Goal: Contribute content

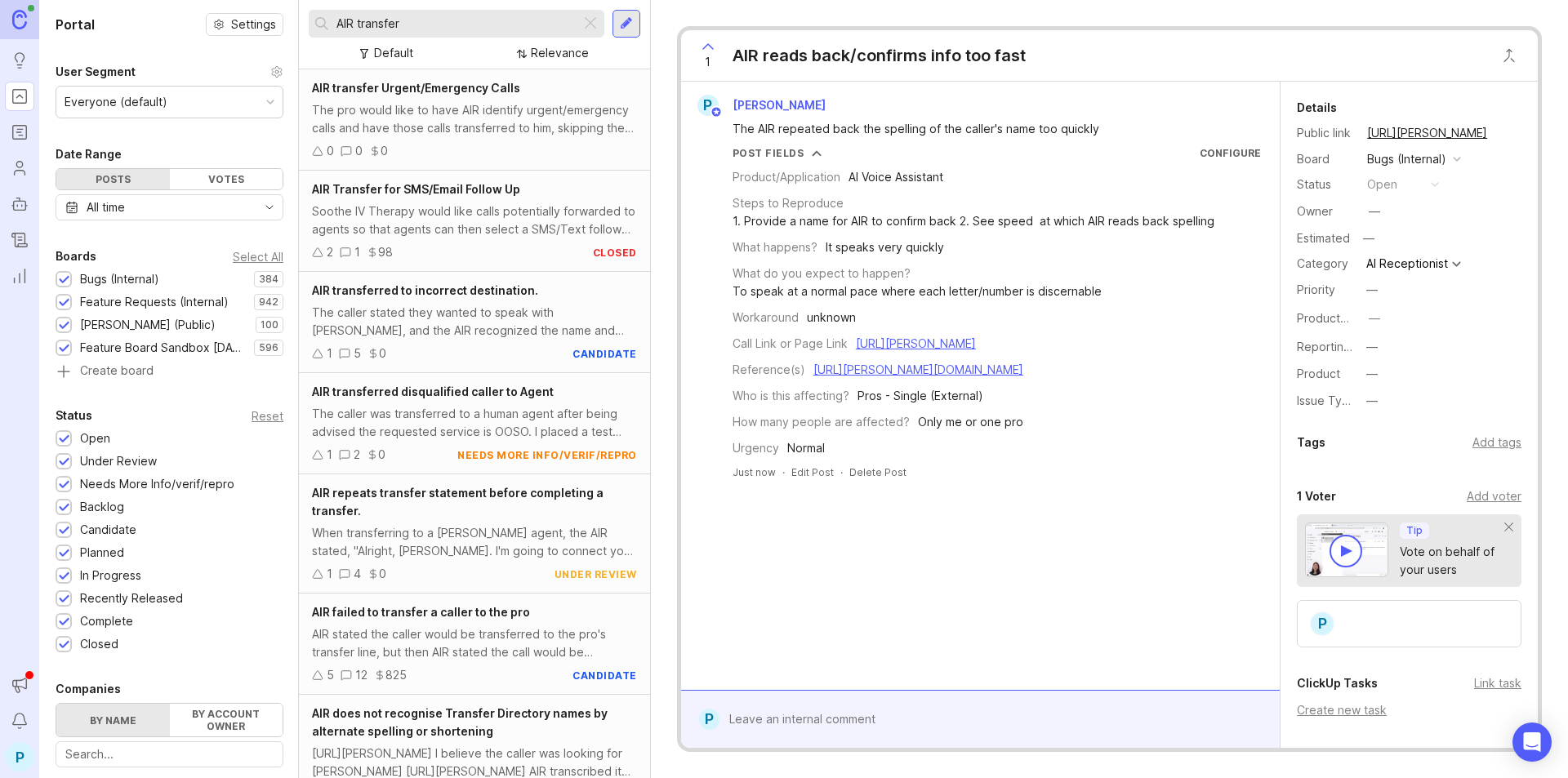
click at [623, 30] on div at bounding box center [626, 24] width 13 height 15
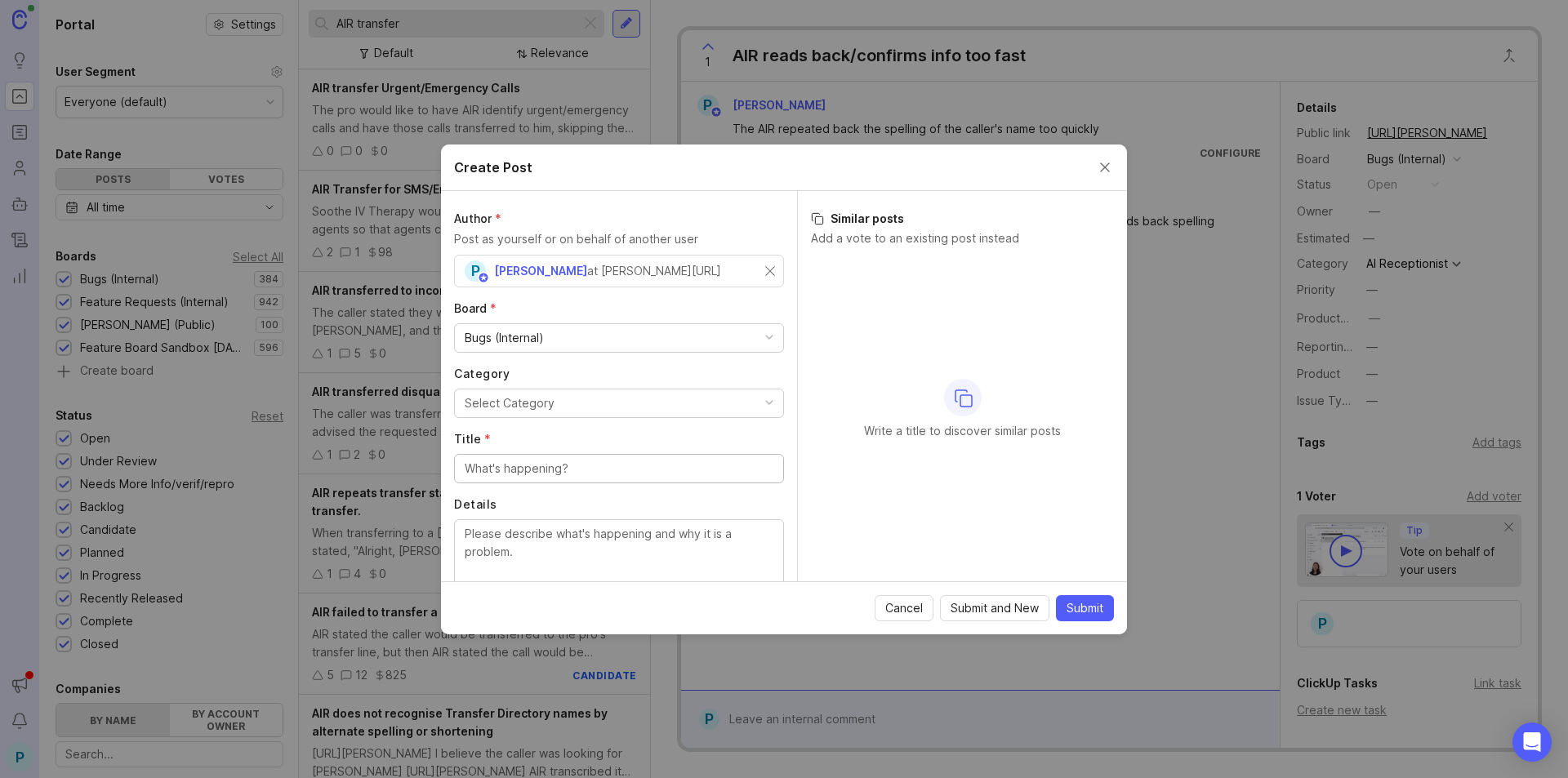
click at [735, 338] on div "Bugs (Internal)" at bounding box center [618, 338] width 328 height 28
click at [608, 403] on button "Select Category" at bounding box center [618, 403] width 330 height 29
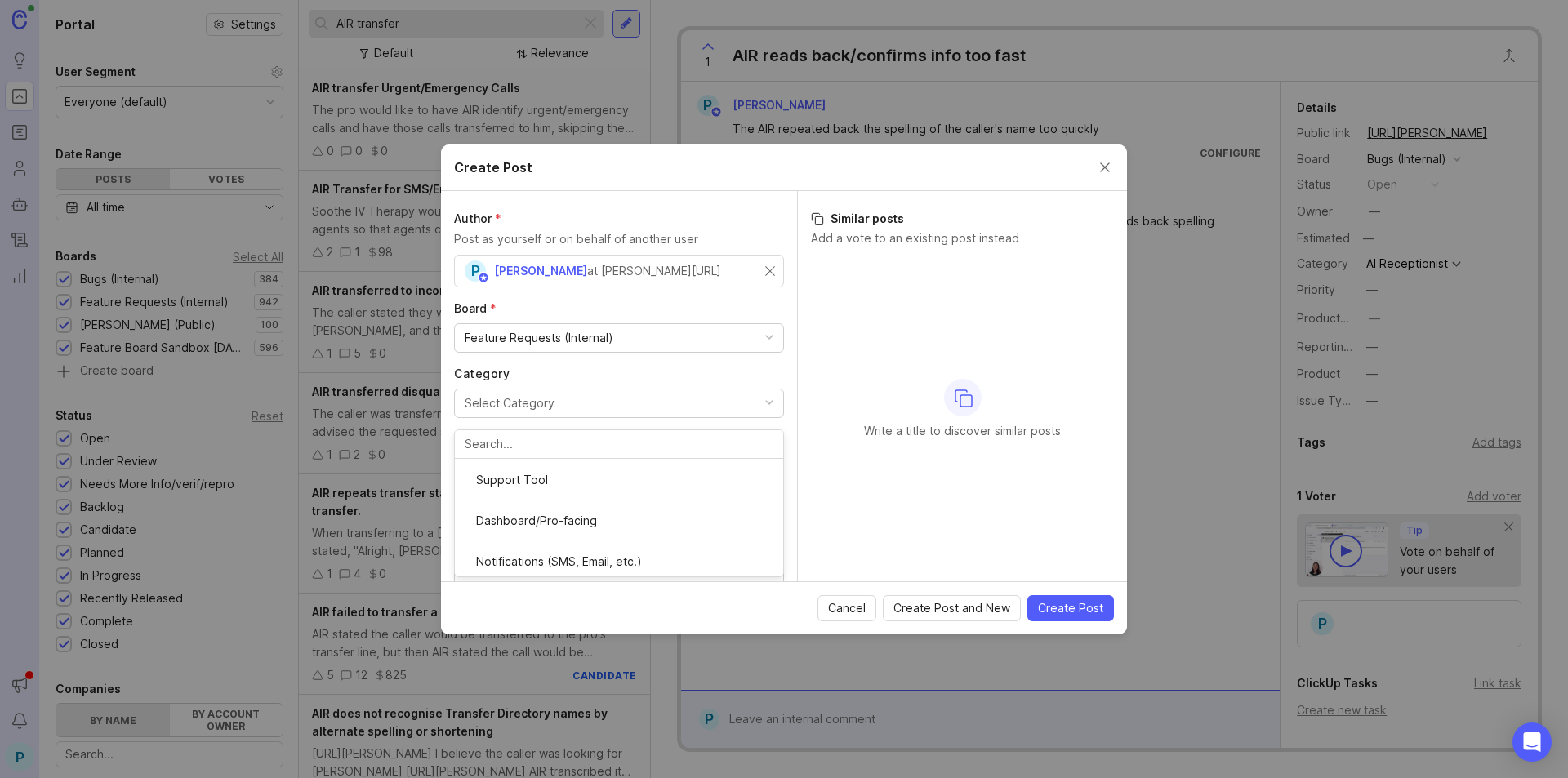
scroll to position [215, 0]
click at [653, 472] on input "Title *" at bounding box center [618, 469] width 309 height 18
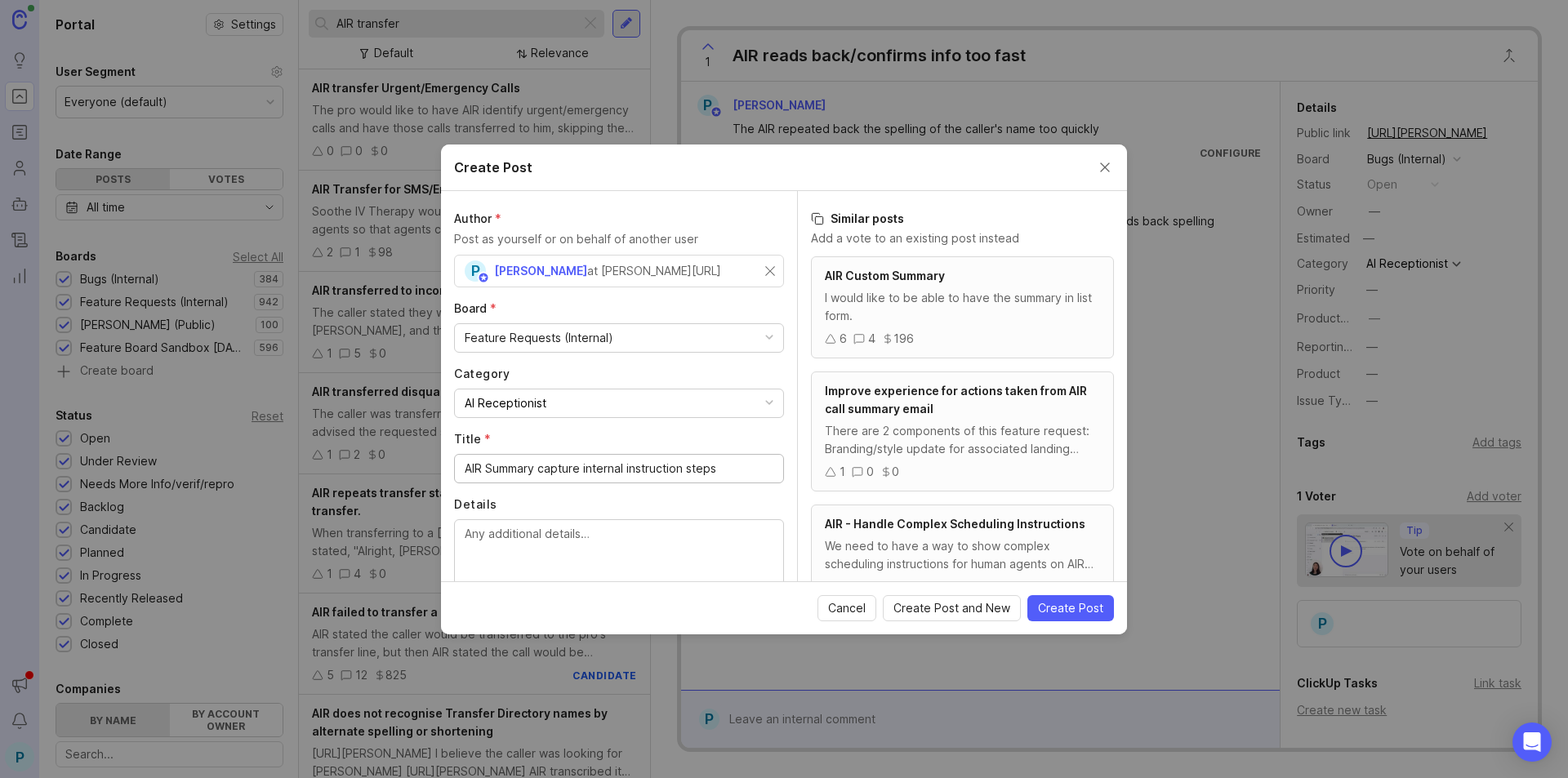
click at [543, 468] on input "AIR Summary capture internal instruction steps" at bounding box center [618, 469] width 309 height 18
click at [542, 468] on input "AIR Summary capture internal instruction steps" at bounding box center [618, 469] width 309 height 18
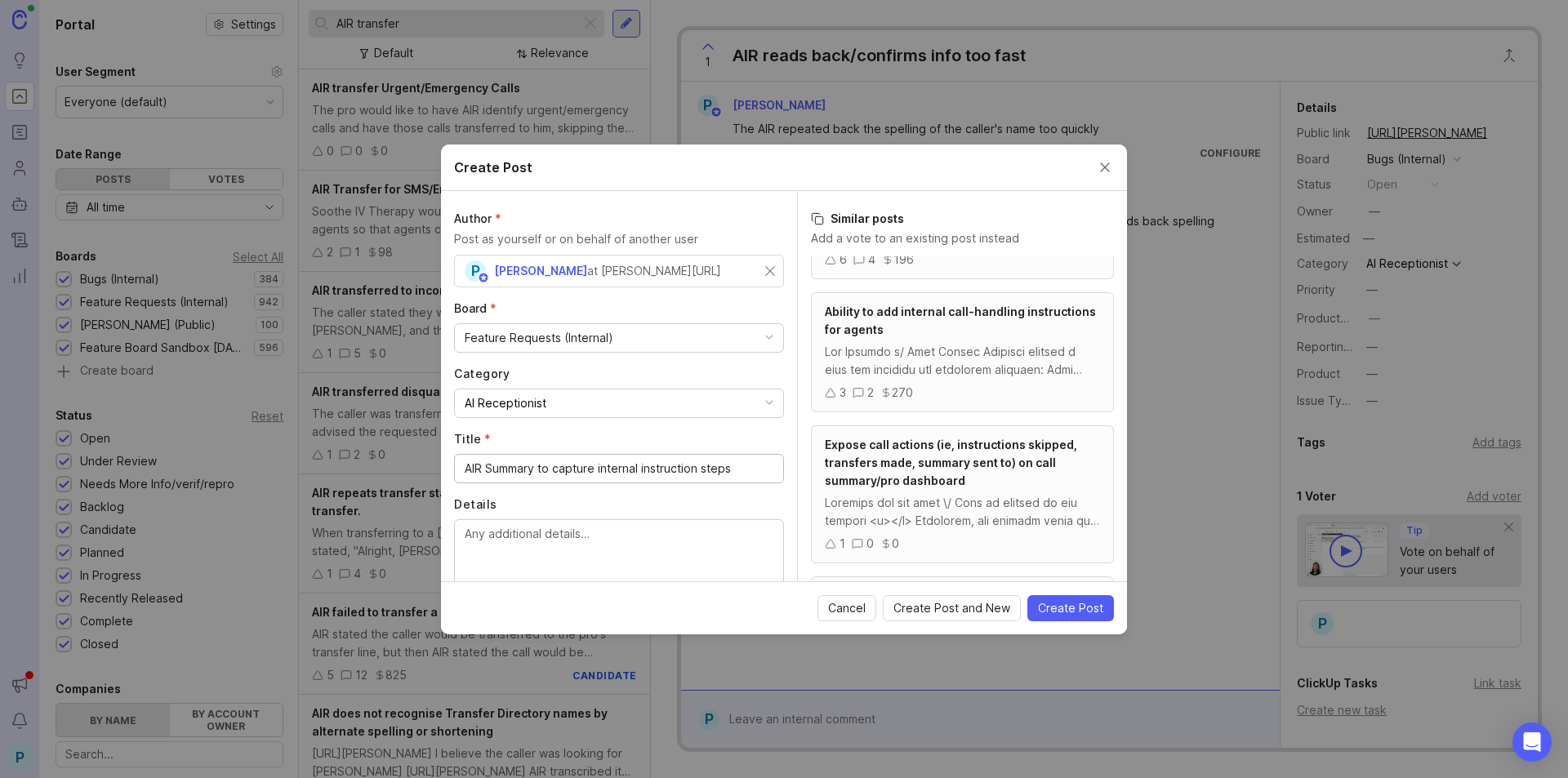
scroll to position [82, 0]
type input "AIR Summary to capture internal instruction steps"
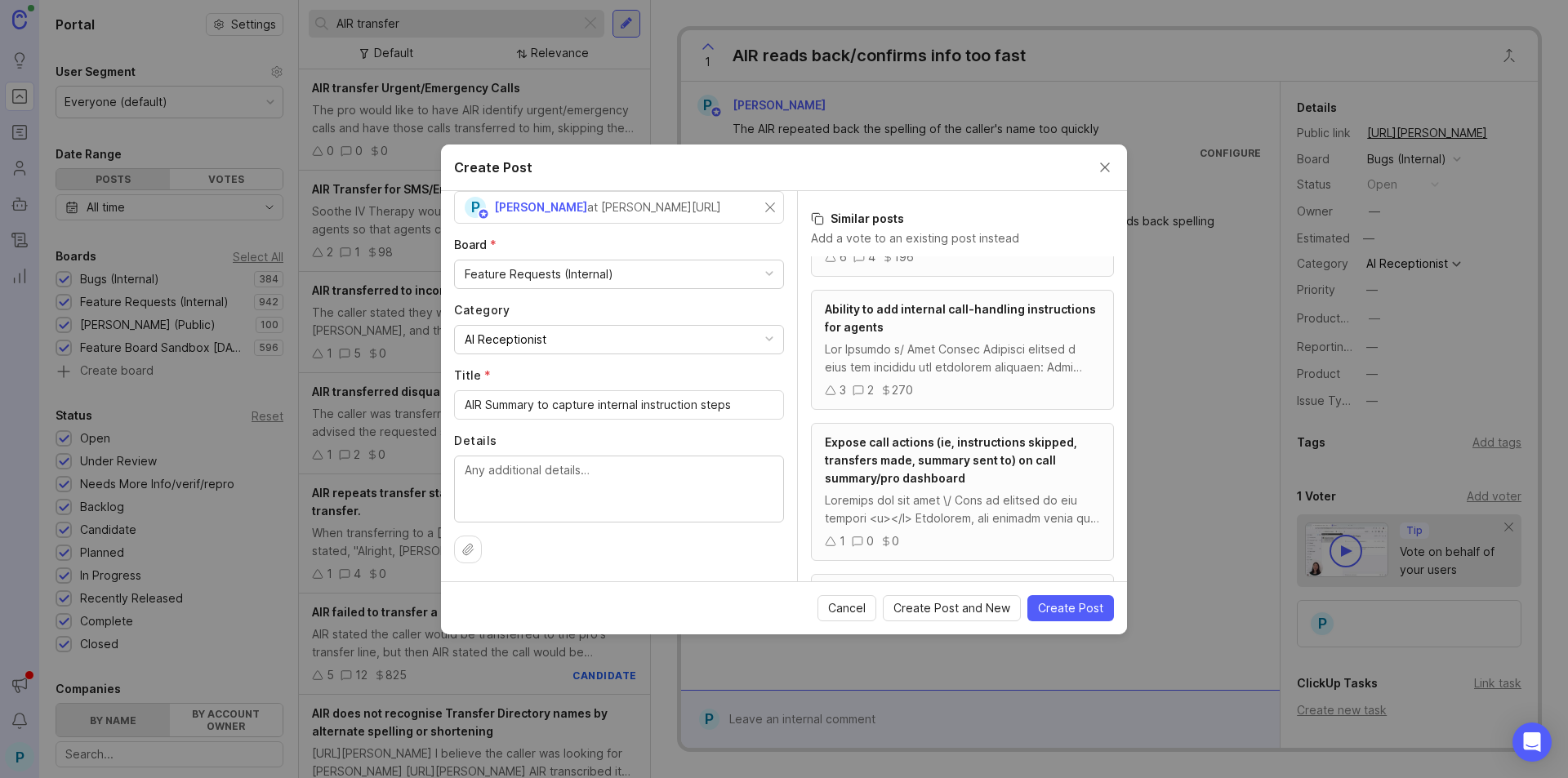
scroll to position [65, 0]
click at [580, 475] on textarea "Details" at bounding box center [618, 486] width 309 height 54
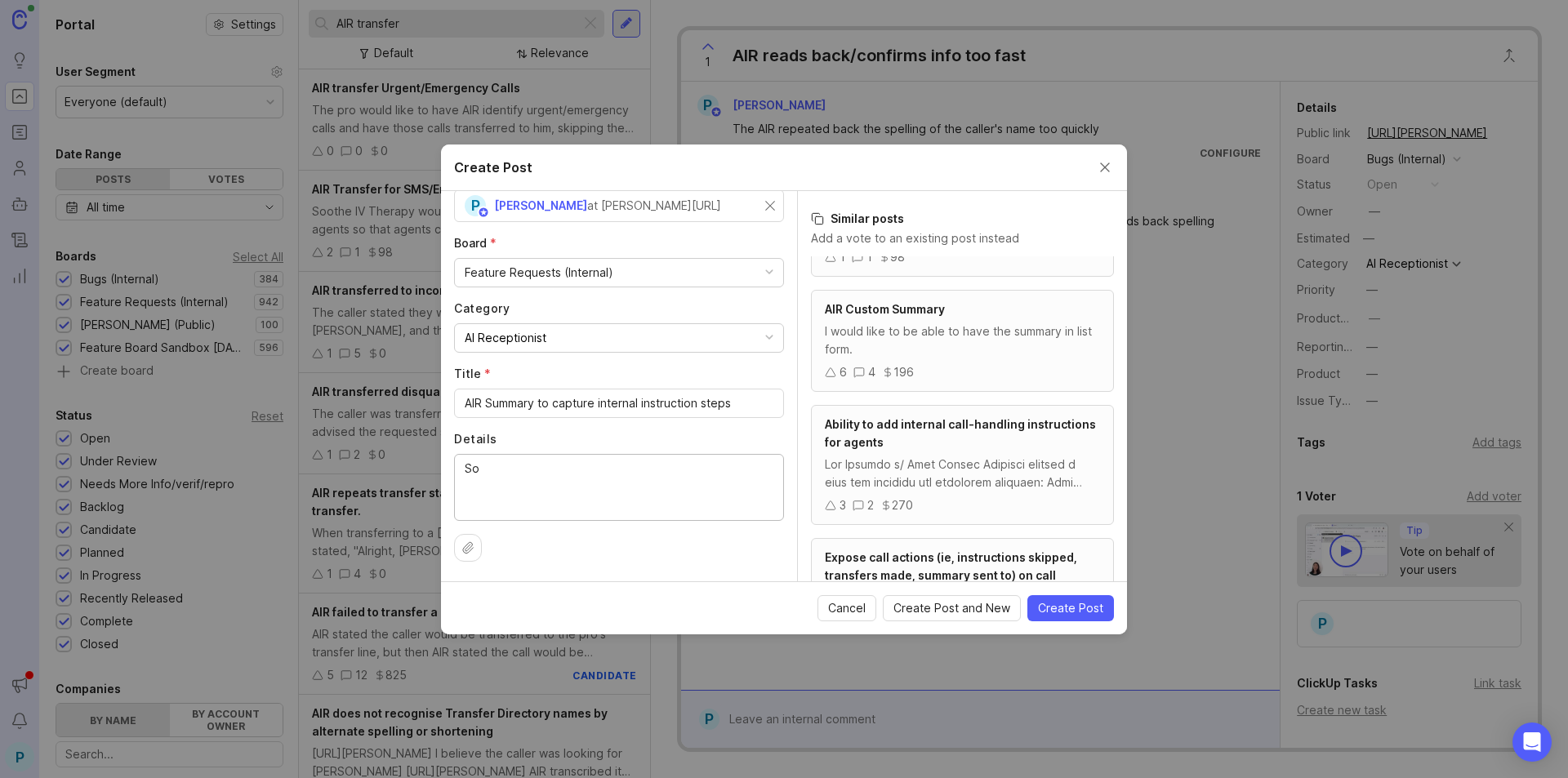
type textarea "S"
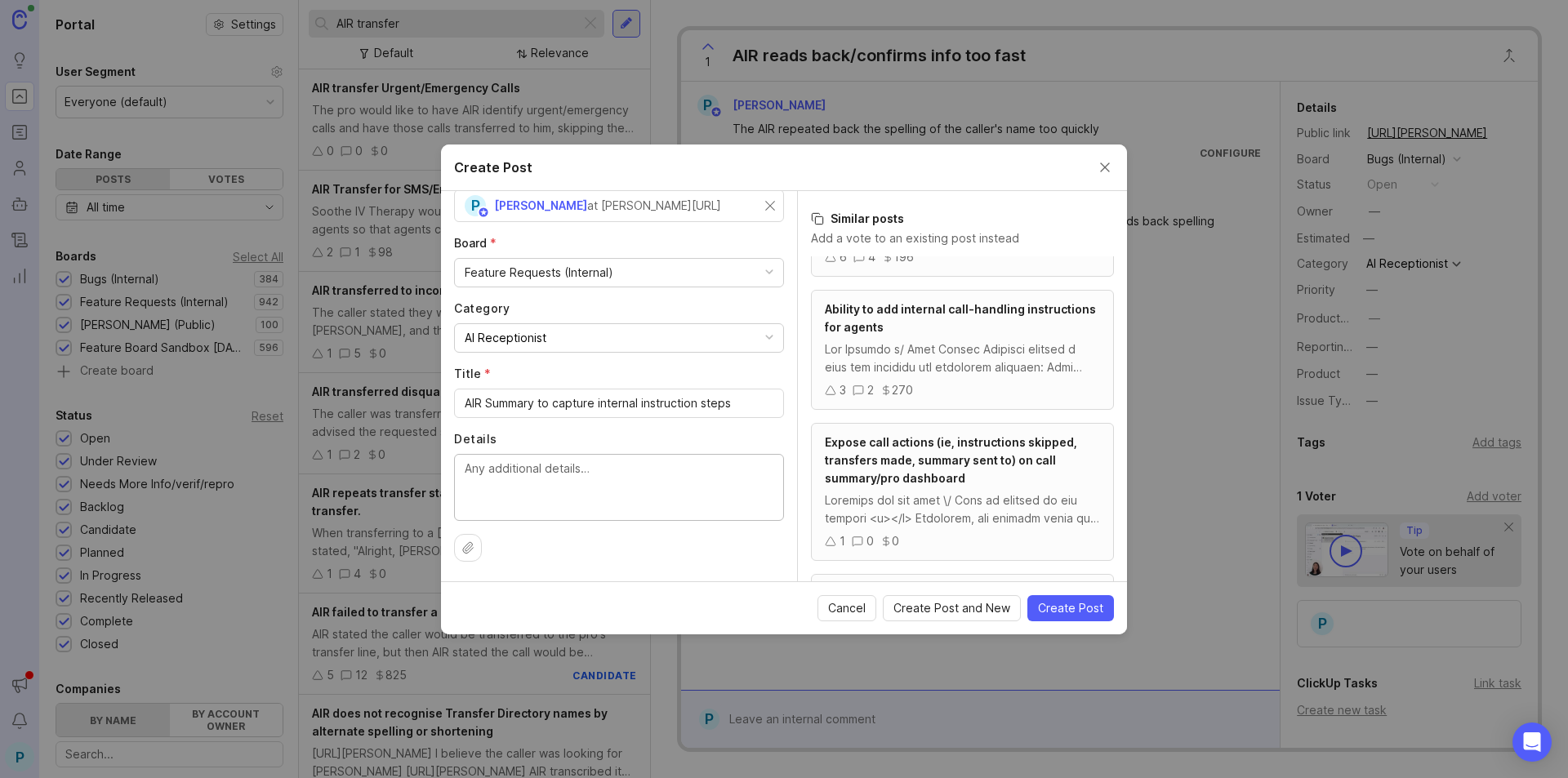
scroll to position [0, 0]
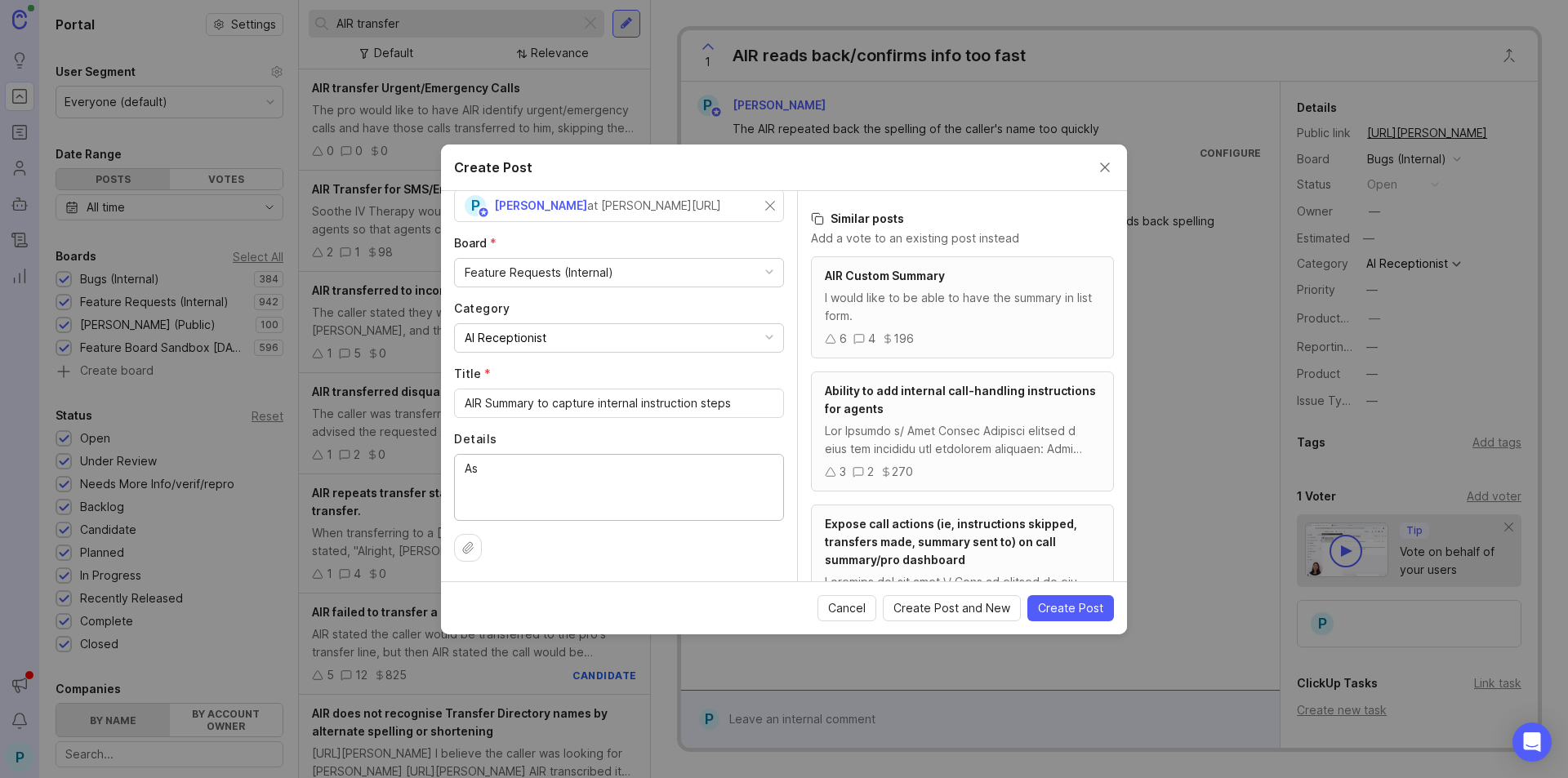
type textarea "A"
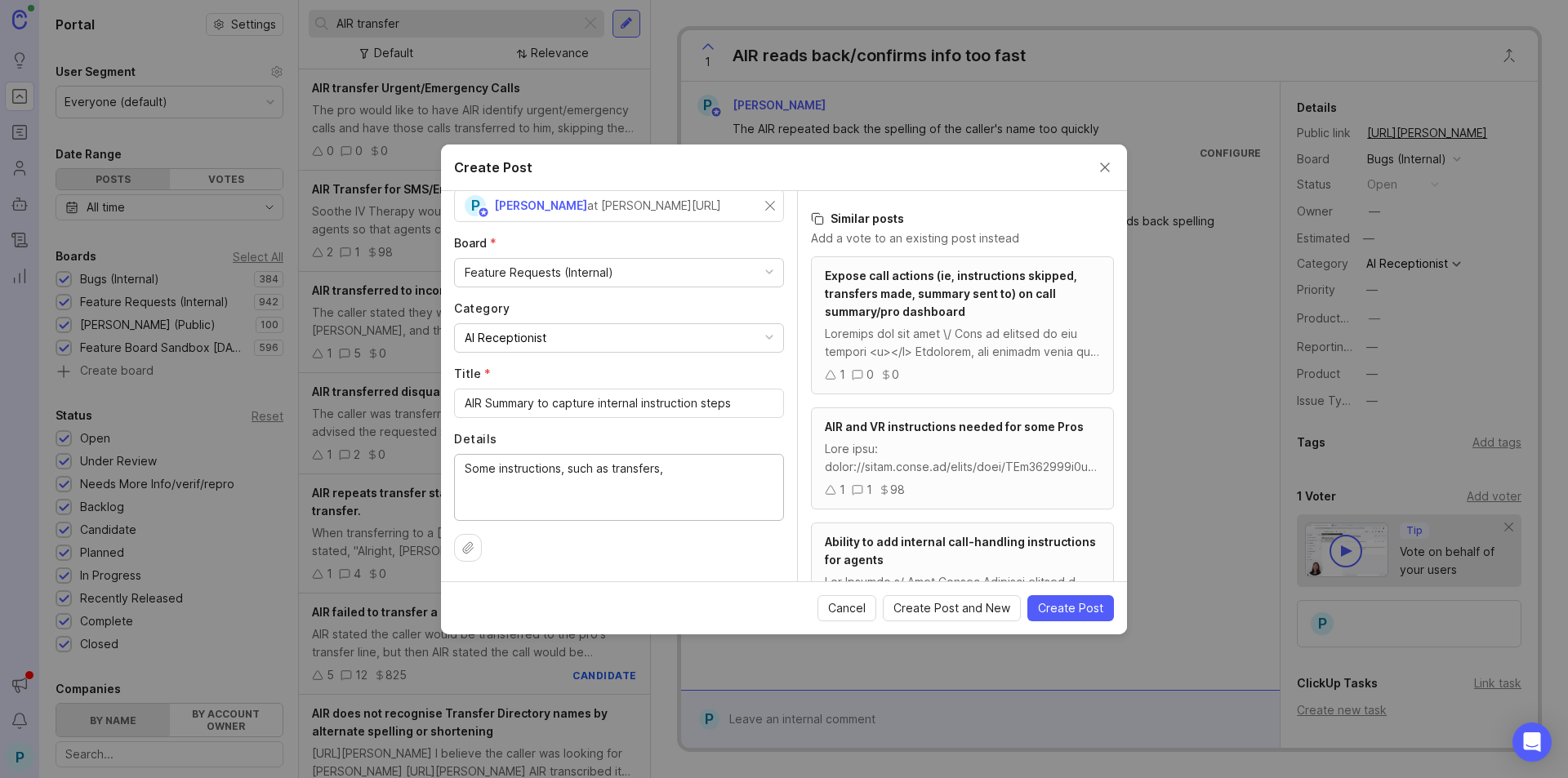
drag, startPoint x: 563, startPoint y: 466, endPoint x: 495, endPoint y: 471, distance: 68.2
click at [495, 471] on textarea "Some instructions, such as transfers," at bounding box center [618, 486] width 309 height 54
click at [685, 465] on textarea "Some actions, such as transfers," at bounding box center [618, 486] width 309 height 54
drag, startPoint x: 680, startPoint y: 469, endPoint x: 665, endPoint y: 469, distance: 15.0
click at [665, 469] on textarea "Some actions, such as transfers," at bounding box center [618, 486] width 309 height 54
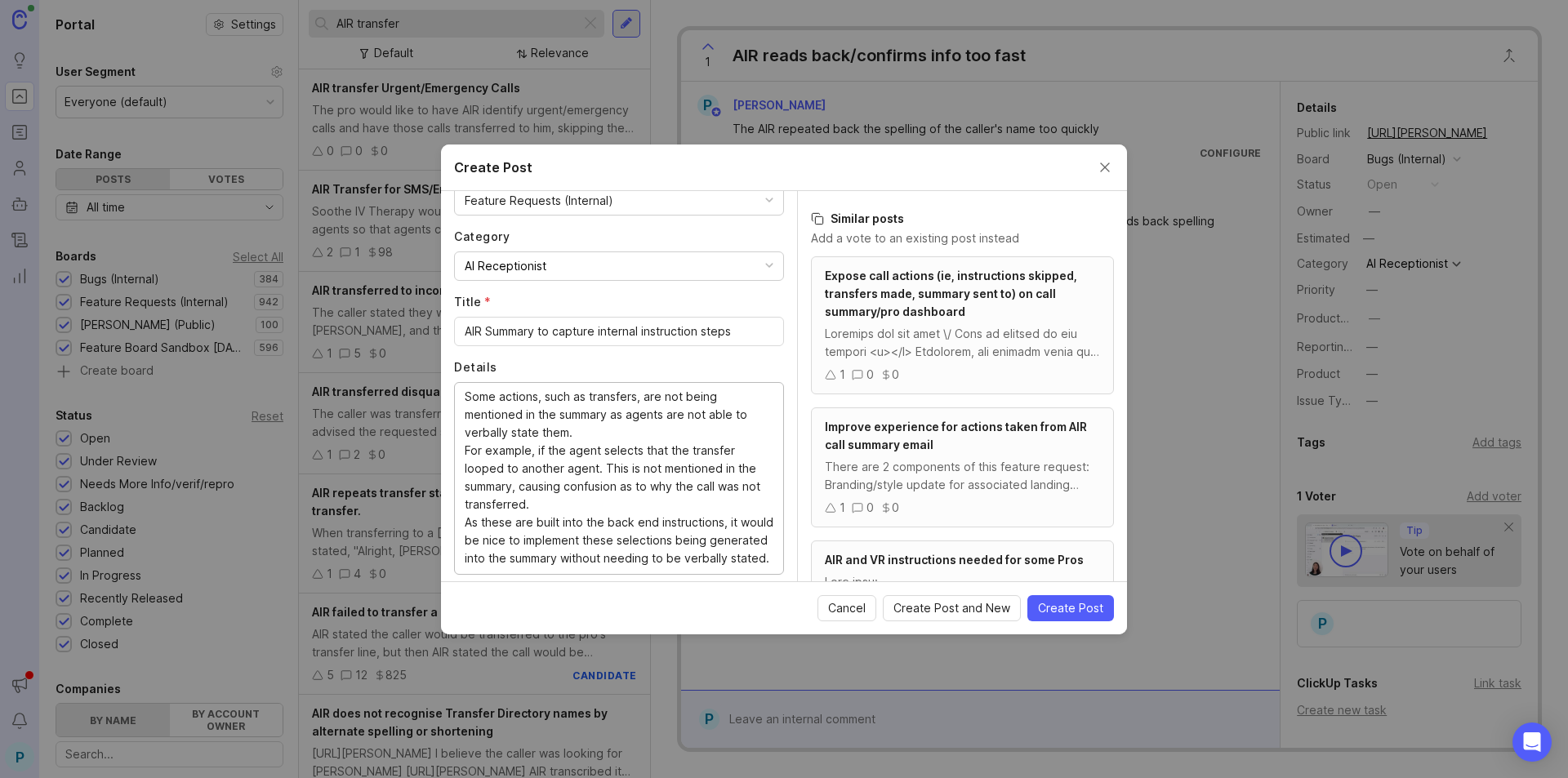
click at [604, 469] on textarea "Some actions, such as transfers, are not being mentioned in the summary as agen…" at bounding box center [618, 477] width 309 height 179
click at [642, 486] on textarea "Some actions, such as transfers, are not being mentioned in the summary as agen…" at bounding box center [618, 477] width 309 height 179
click at [693, 506] on textarea "Some actions, such as transfers, are not being mentioned in the summary as agen…" at bounding box center [618, 477] width 309 height 179
click at [618, 519] on textarea "Some actions, such as transfers, are not being mentioned in the summary as agen…" at bounding box center [618, 477] width 309 height 179
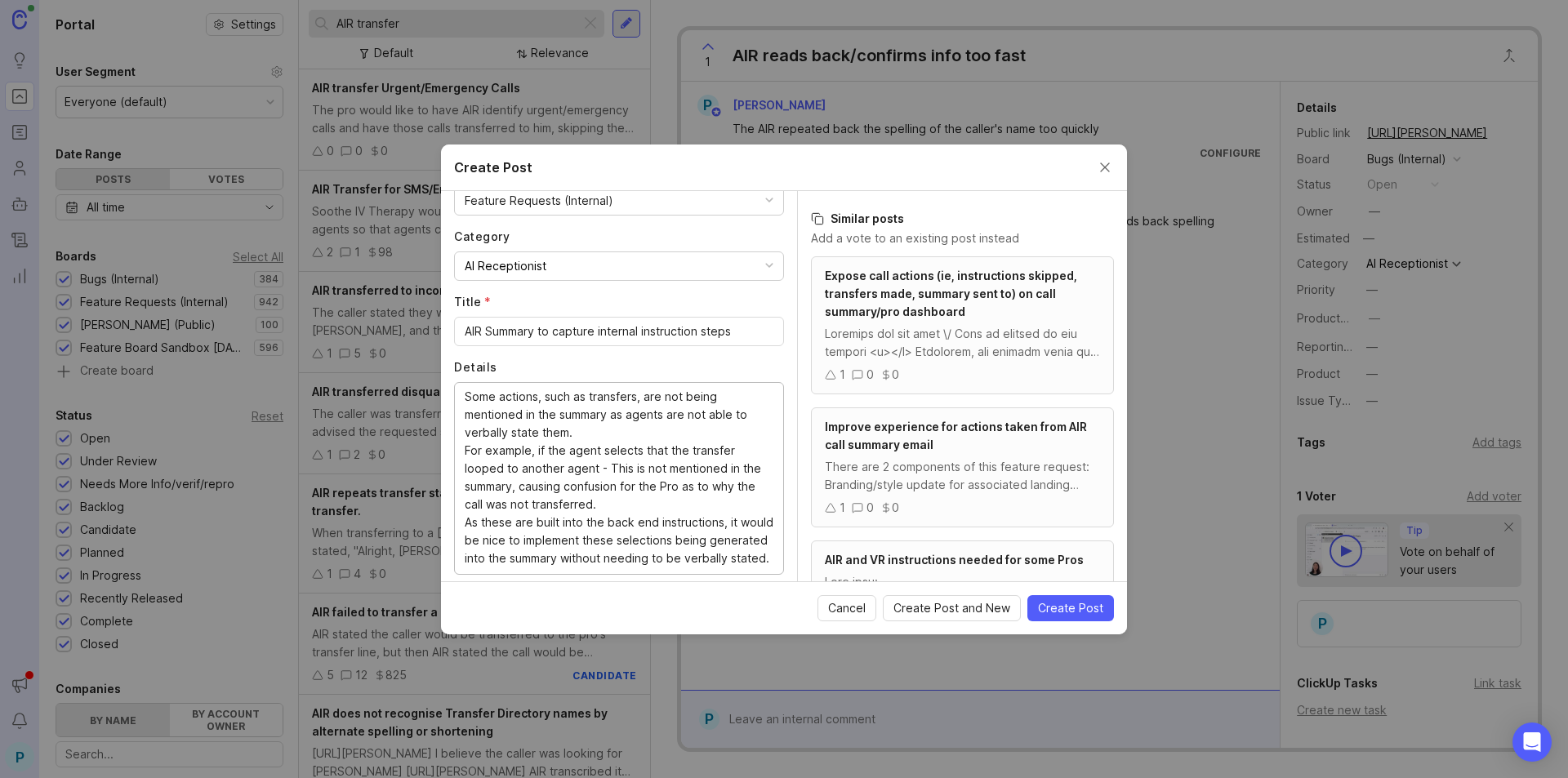
click at [618, 519] on textarea "Some actions, such as transfers, are not being mentioned in the summary as agen…" at bounding box center [618, 477] width 309 height 179
click at [618, 520] on textarea "Some actions, such as transfers, are not being mentioned in the summary as agen…" at bounding box center [618, 477] width 309 height 179
drag, startPoint x: 615, startPoint y: 521, endPoint x: 543, endPoint y: 527, distance: 72.2
click at [543, 527] on textarea "Some actions, such as transfers, are not being mentioned in the summary as agen…" at bounding box center [618, 477] width 309 height 179
click at [645, 525] on textarea "Some actions, such as transfers, are not being mentioned in the summary as agen…" at bounding box center [618, 477] width 309 height 179
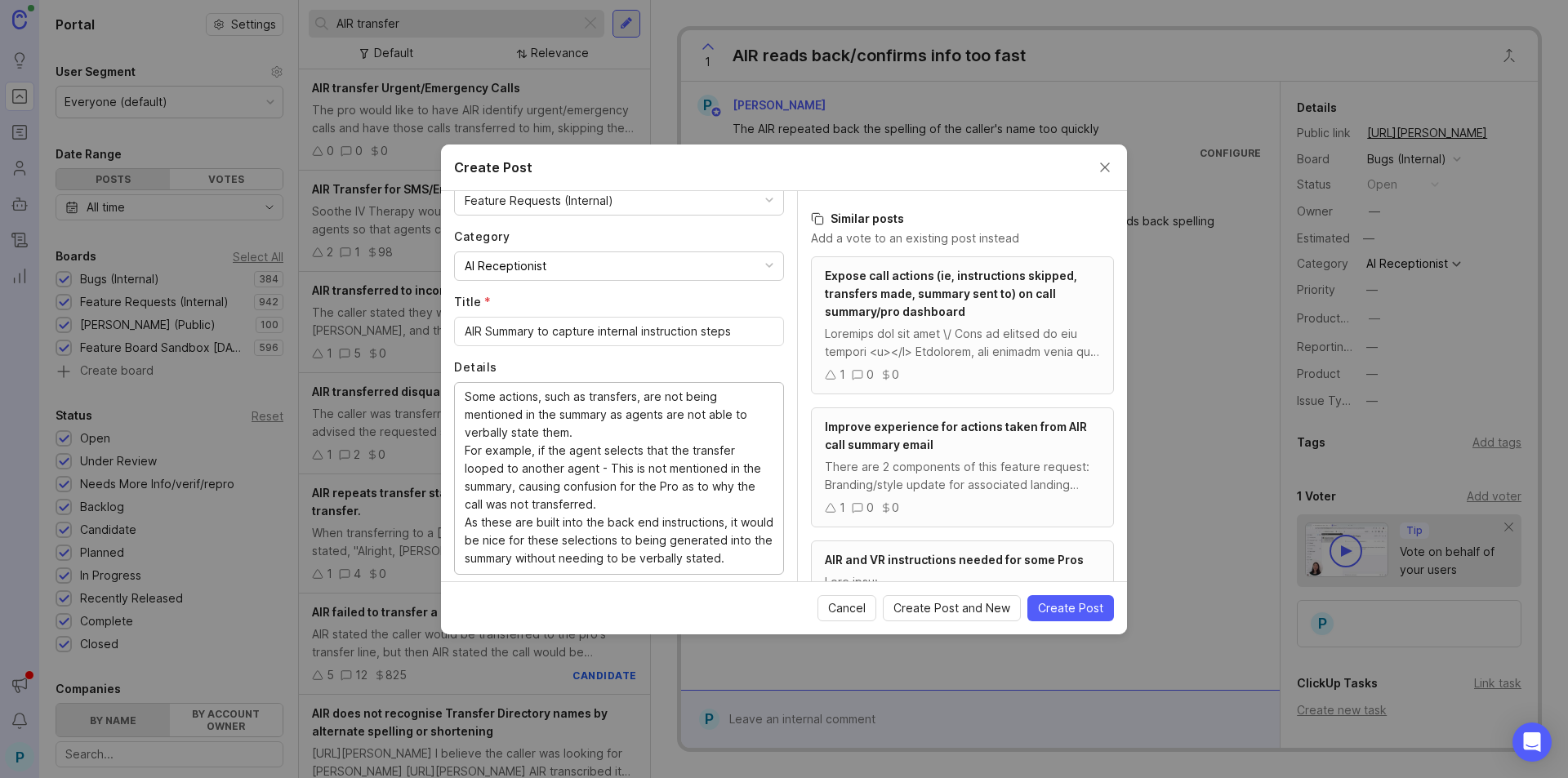
click at [700, 520] on textarea "Some actions, such as transfers, are not being mentioned in the summary as agen…" at bounding box center [618, 477] width 309 height 179
drag, startPoint x: 540, startPoint y: 525, endPoint x: 521, endPoint y: 527, distance: 19.1
click at [521, 527] on textarea "Some actions, such as transfers, are not being mentioned in the summary as agen…" at bounding box center [618, 477] width 309 height 179
click at [537, 549] on textarea "Some actions, such as transfers, are not being mentioned in the summary as agen…" at bounding box center [618, 477] width 309 height 179
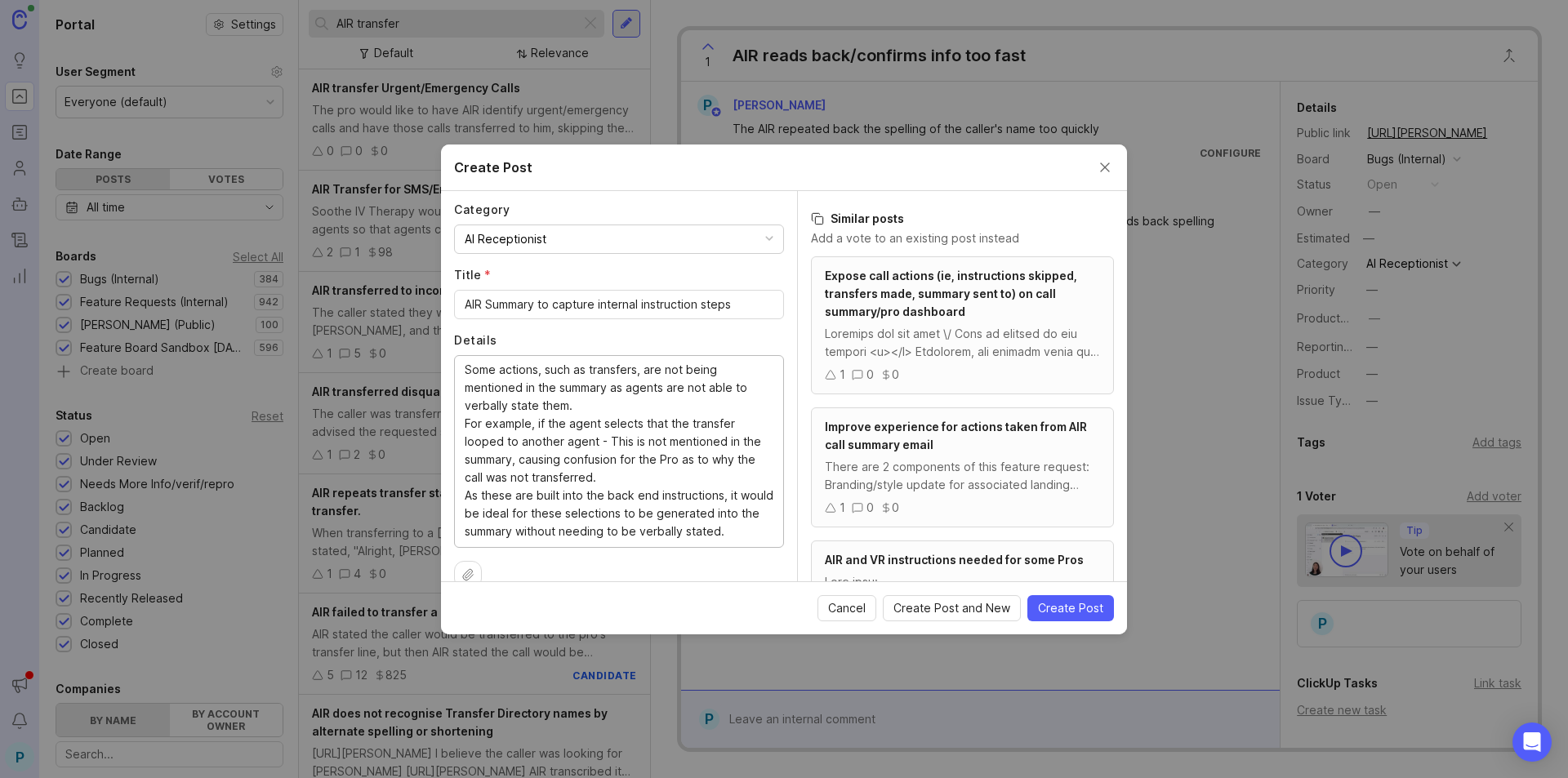
scroll to position [191, 0]
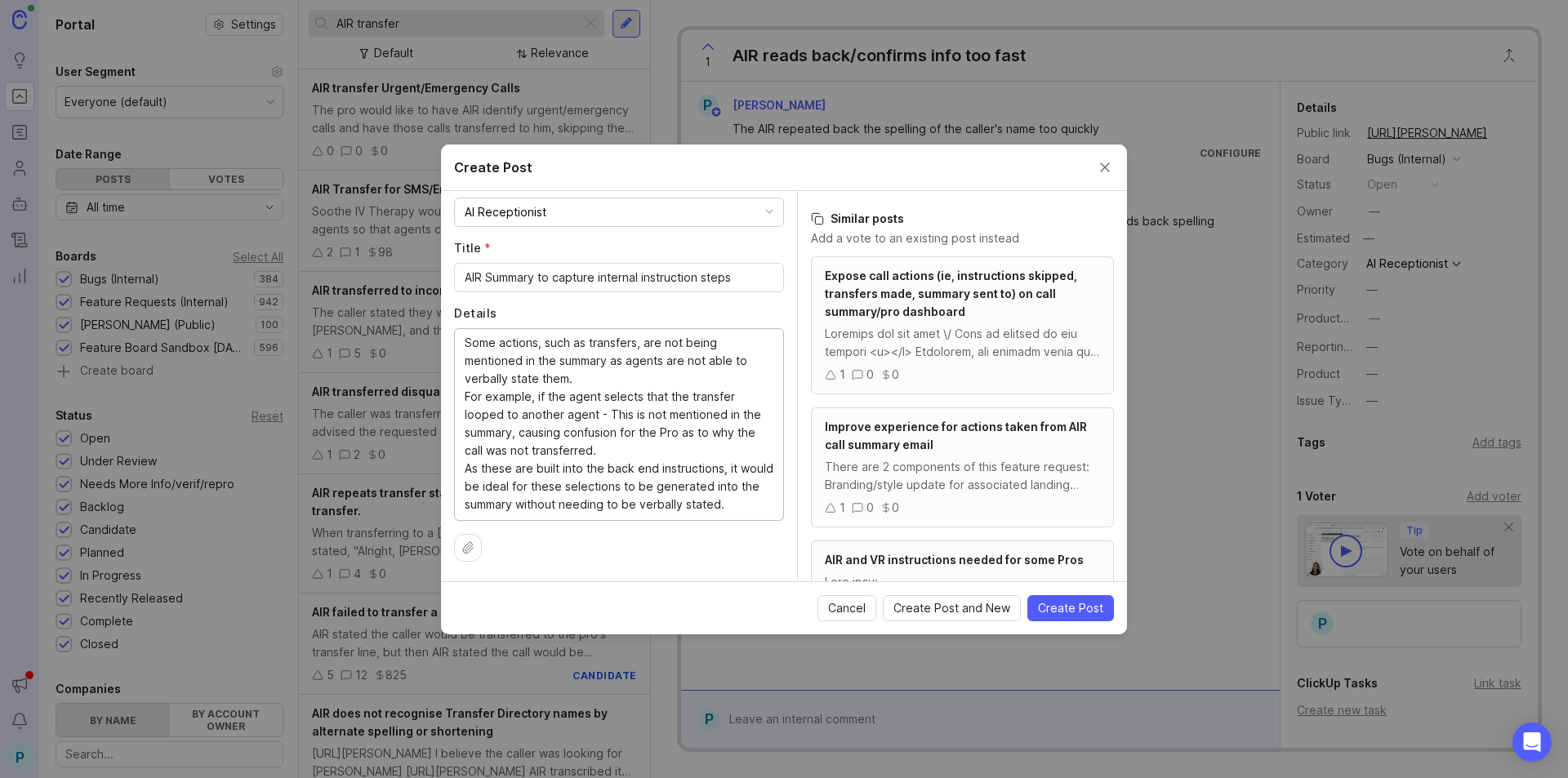
click at [611, 412] on textarea "Some actions, such as transfers, are not being mentioned in the summary as agen…" at bounding box center [618, 424] width 309 height 179
click at [650, 410] on textarea "Some actions, such as transfers, are not being mentioned in the summary as agen…" at bounding box center [618, 424] width 309 height 179
type textarea "Some actions, such as transfers, are not being mentioned in the summary as agen…"
click at [1082, 606] on span "Create Post" at bounding box center [1070, 607] width 65 height 17
